Goal: Information Seeking & Learning: Learn about a topic

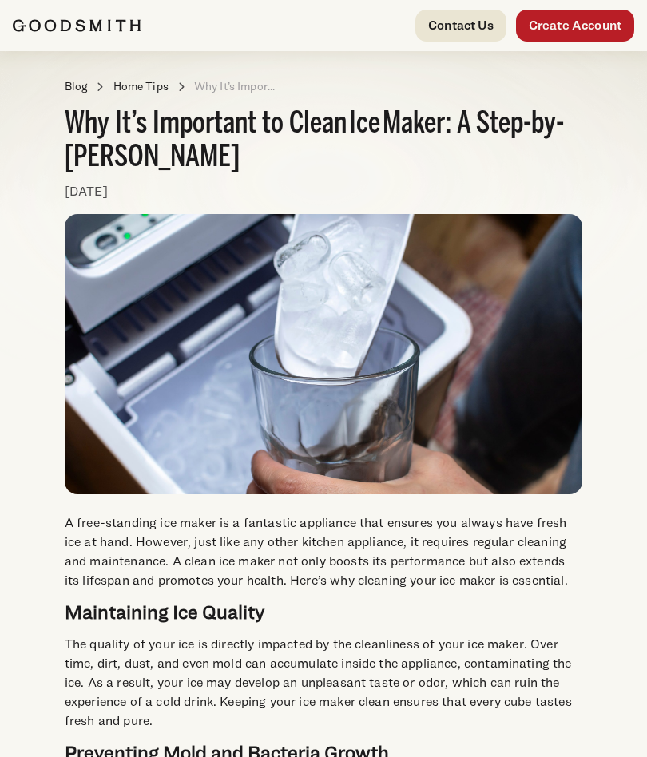
scroll to position [1226, 0]
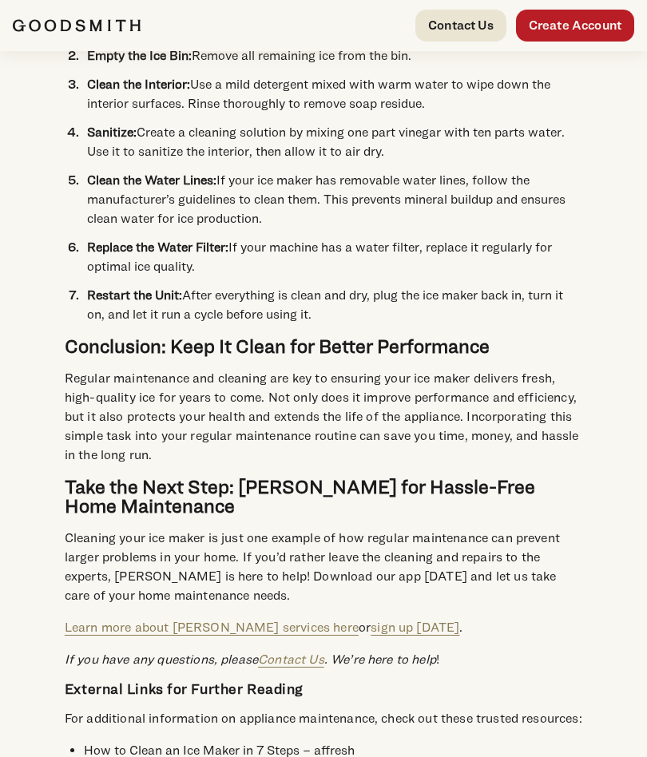
click at [296, 620] on link "Learn more about [PERSON_NAME] services here" at bounding box center [212, 627] width 294 height 15
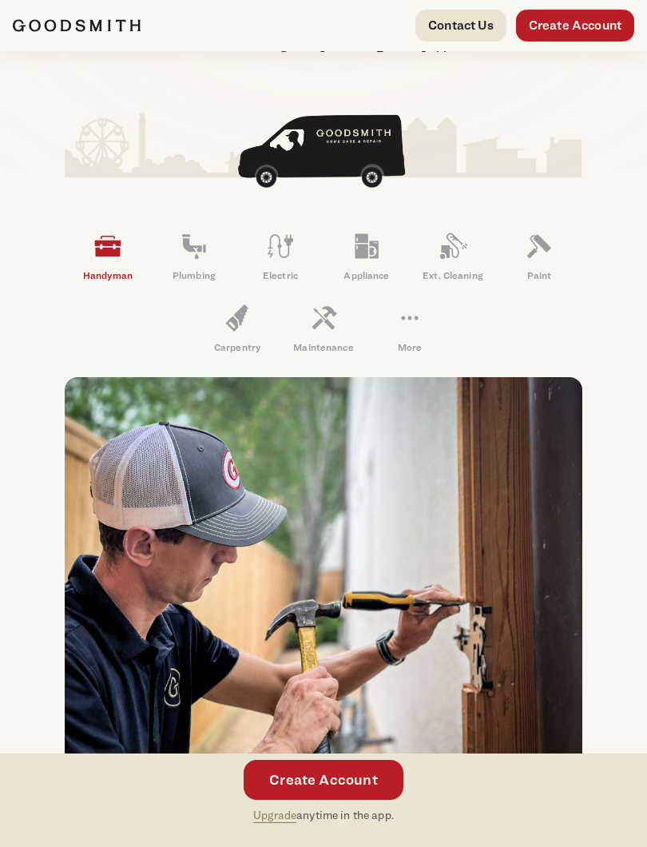
scroll to position [183, 0]
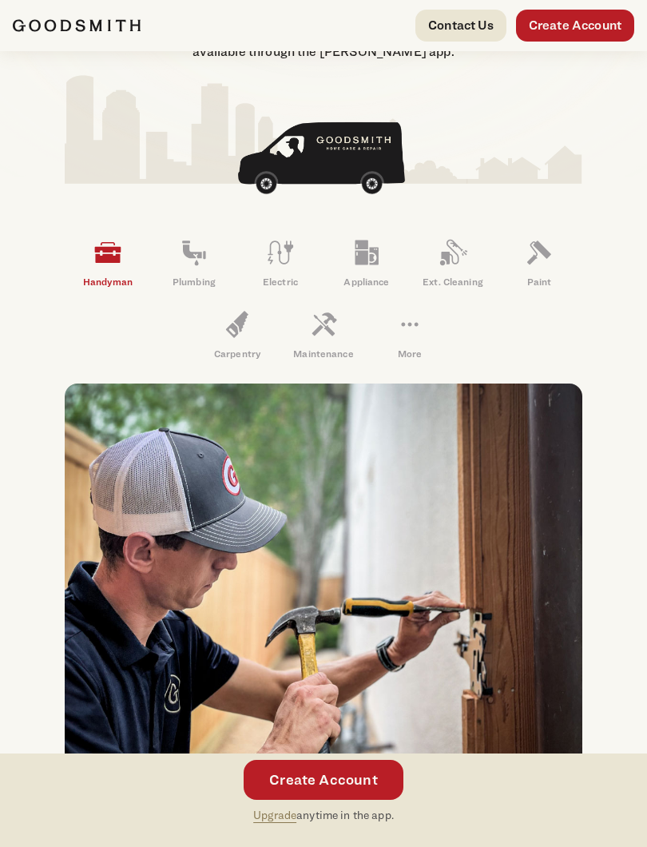
click at [377, 259] on icon at bounding box center [366, 252] width 23 height 25
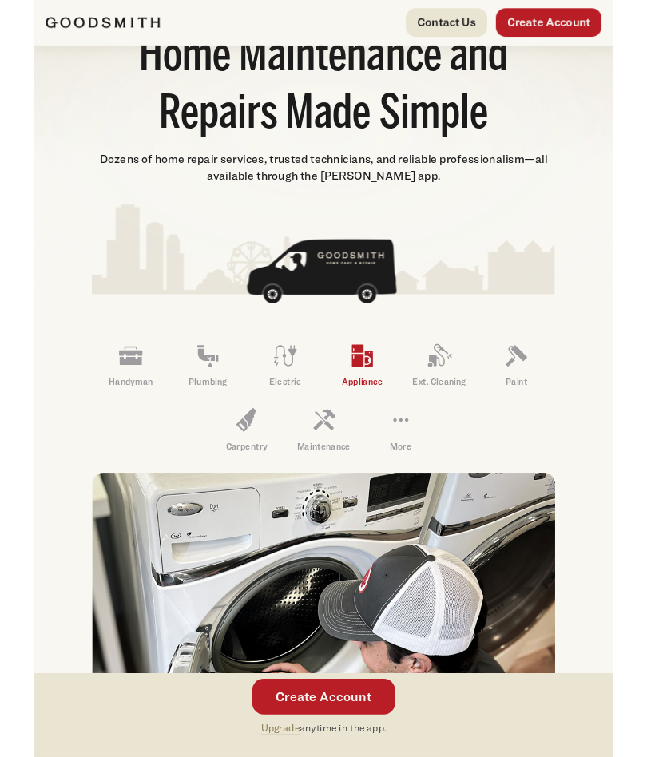
scroll to position [0, 0]
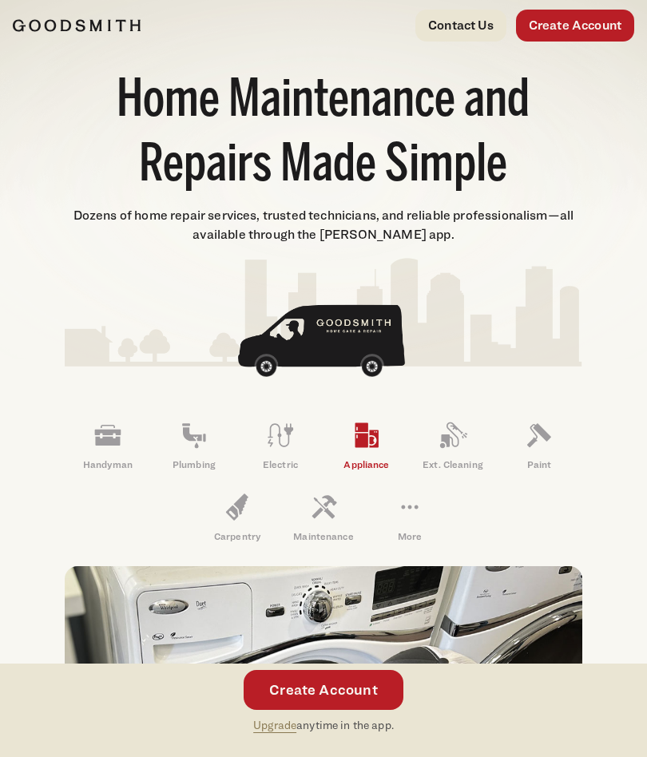
click at [331, 707] on link "Create Account" at bounding box center [324, 690] width 160 height 40
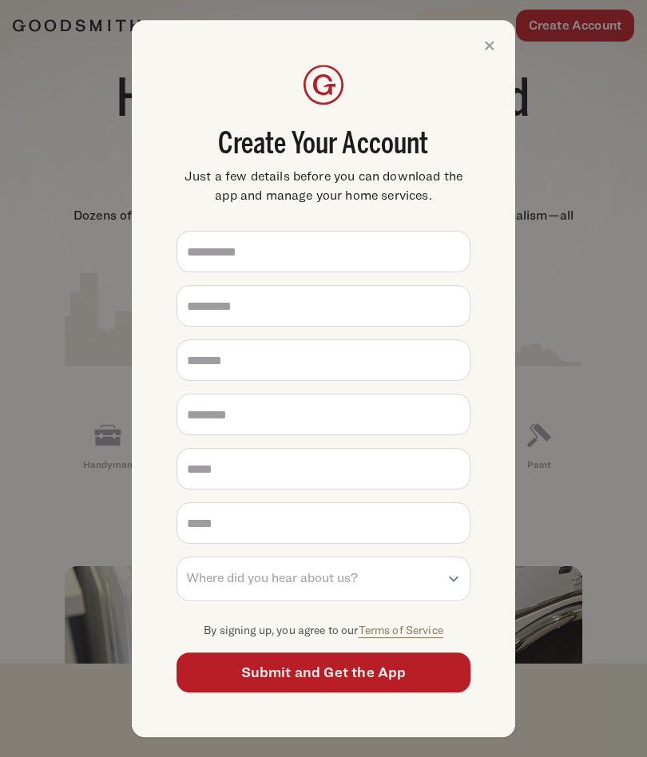
click at [494, 56] on icon at bounding box center [490, 46] width 26 height 26
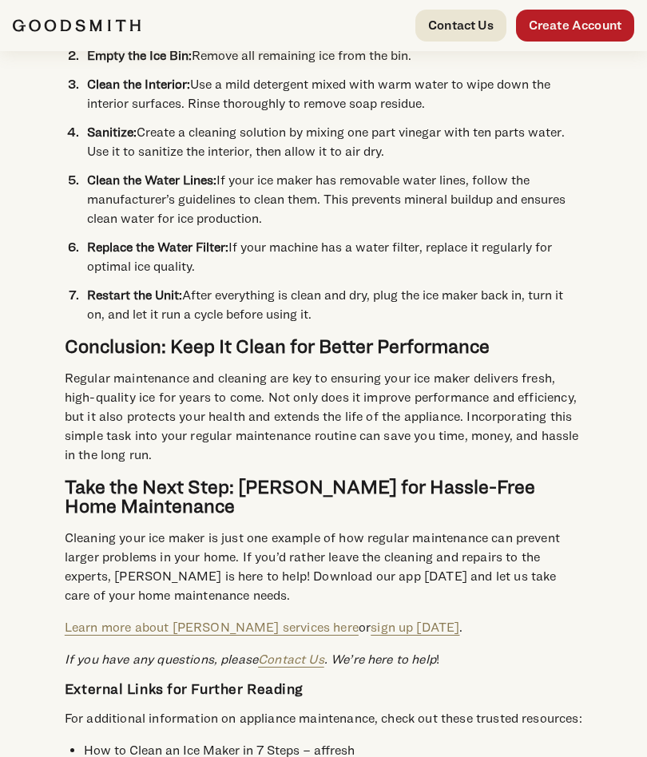
scroll to position [1226, 0]
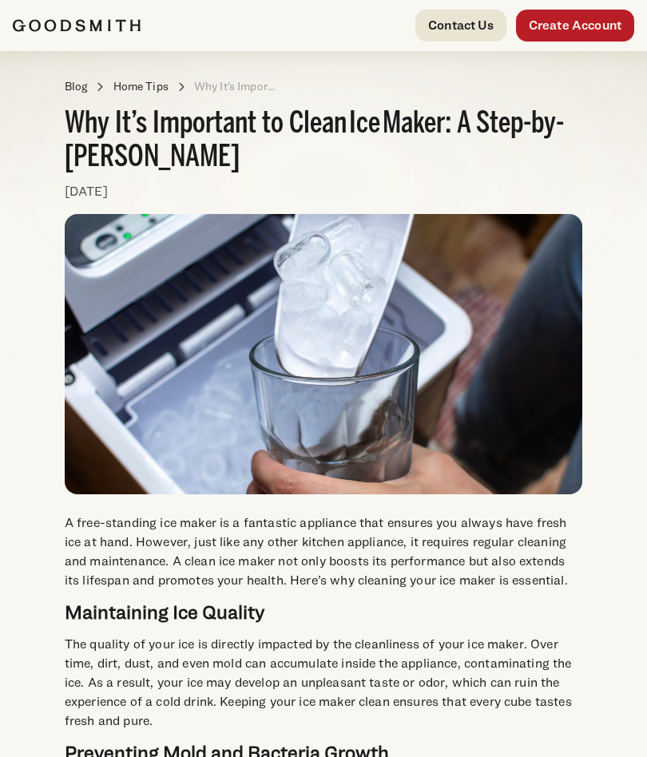
scroll to position [1226, 0]
